Goal: Information Seeking & Learning: Stay updated

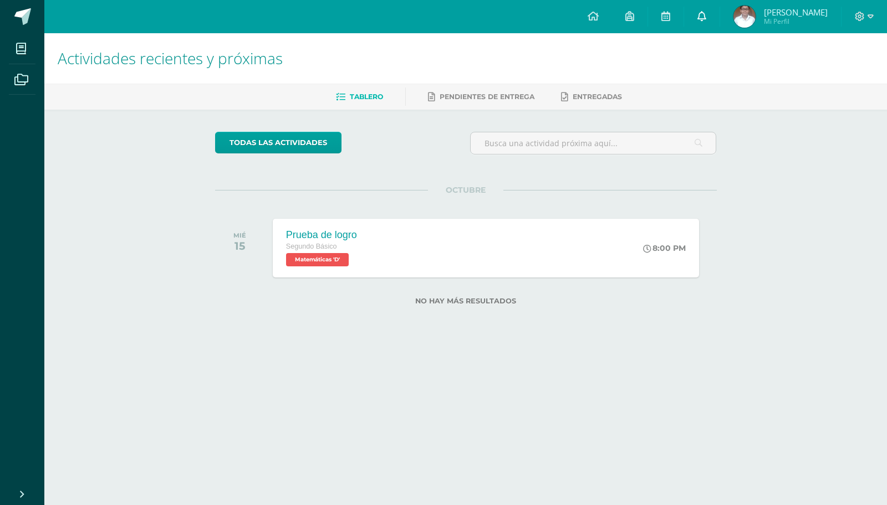
click at [698, 7] on link at bounding box center [701, 16] width 35 height 33
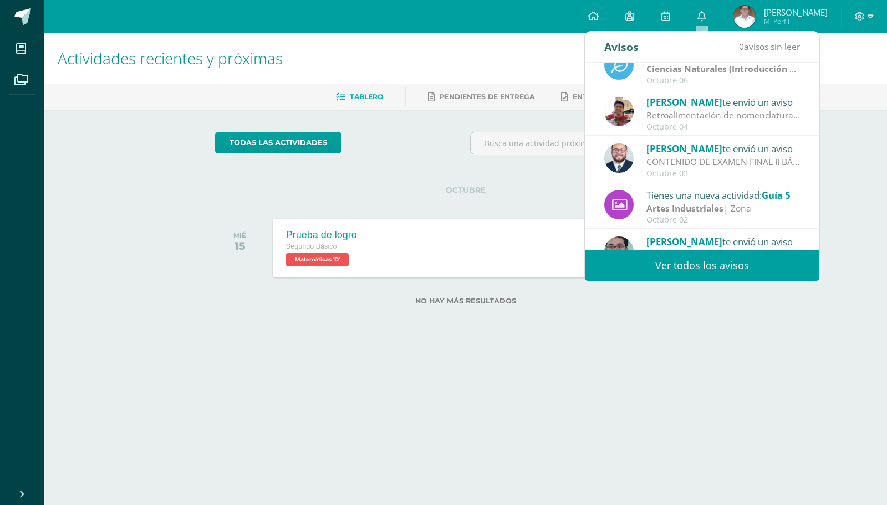
scroll to position [184, 0]
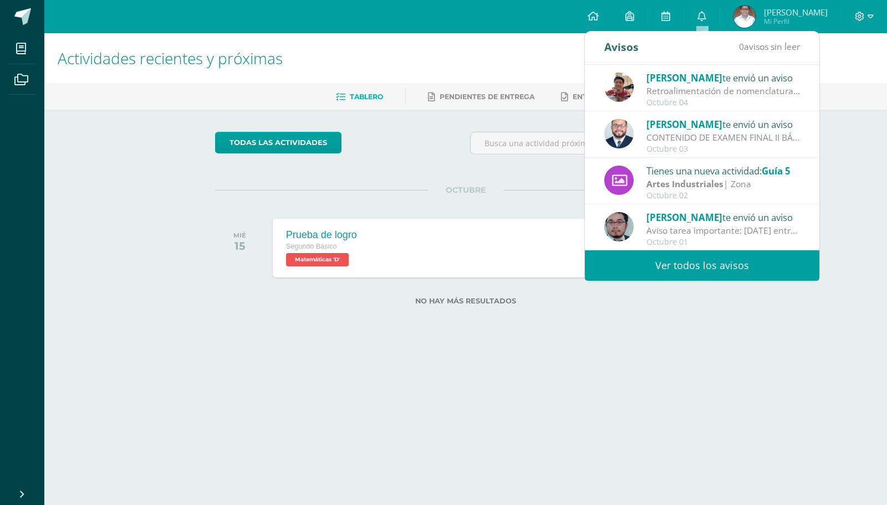
click at [717, 273] on link "Ver todos los avisos" at bounding box center [702, 265] width 234 height 30
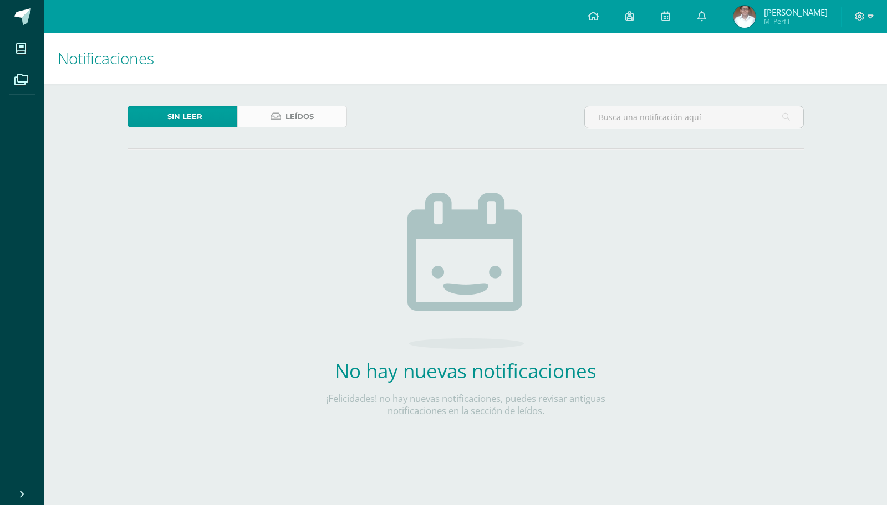
click at [316, 108] on link "Leídos" at bounding box center [292, 117] width 110 height 22
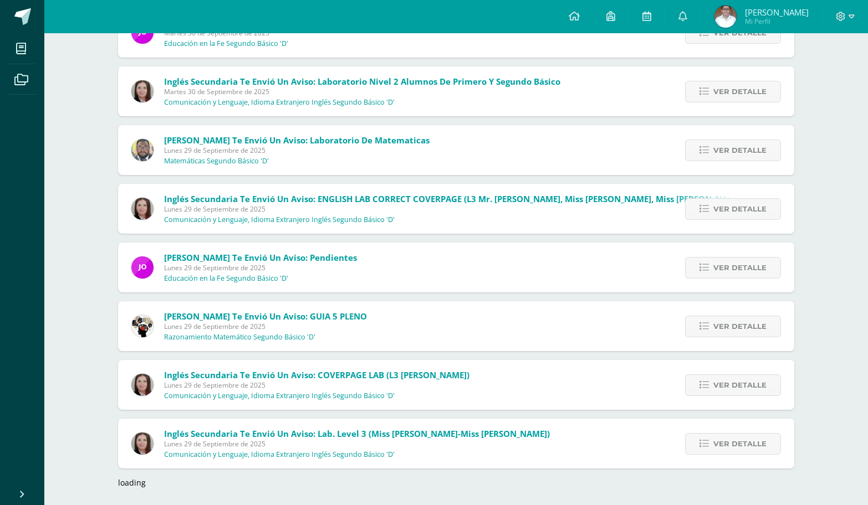
scroll to position [873, 0]
